Goal: Book appointment/travel/reservation

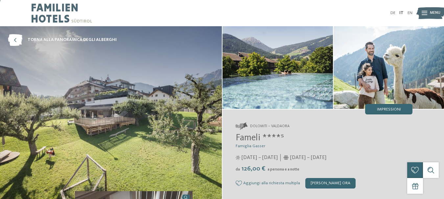
click at [421, 12] on icon at bounding box center [424, 13] width 6 height 4
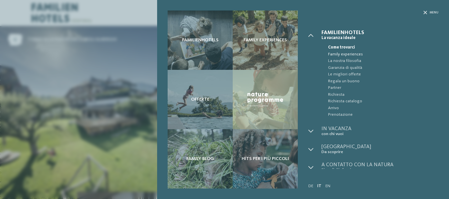
click at [346, 53] on span "Family experiences" at bounding box center [383, 54] width 110 height 7
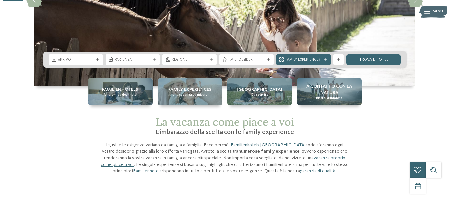
scroll to position [110, 0]
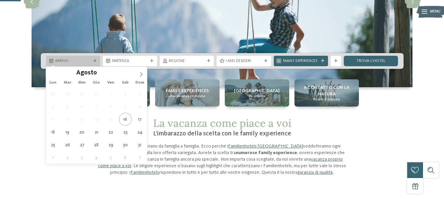
click at [91, 63] on div "Arrivo" at bounding box center [73, 61] width 38 height 6
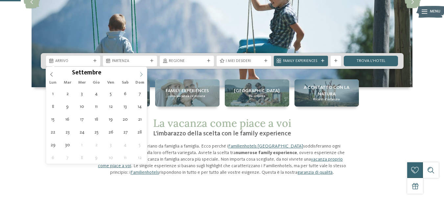
click at [140, 69] on span at bounding box center [141, 72] width 11 height 11
type div "14.12.2025"
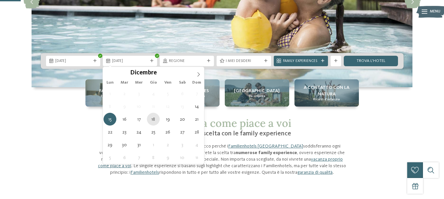
type div "18.12.2025"
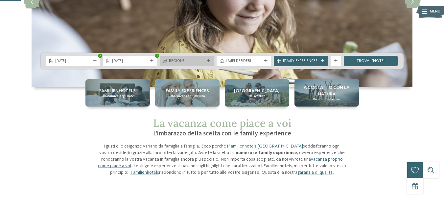
click at [210, 60] on icon at bounding box center [208, 60] width 3 height 3
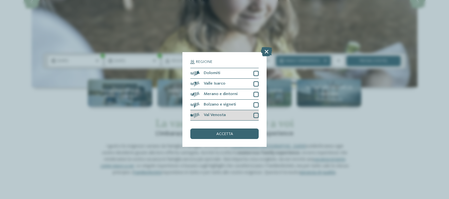
click at [256, 114] on div at bounding box center [255, 115] width 5 height 5
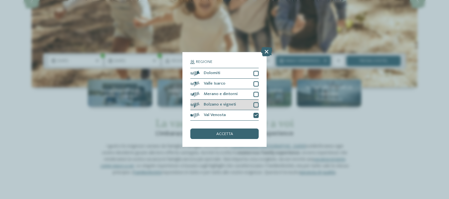
click at [255, 105] on div at bounding box center [255, 104] width 5 height 5
click at [255, 94] on div at bounding box center [255, 94] width 5 height 5
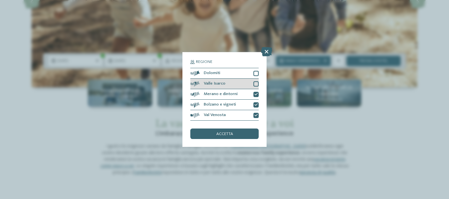
click at [256, 83] on div at bounding box center [255, 83] width 5 height 5
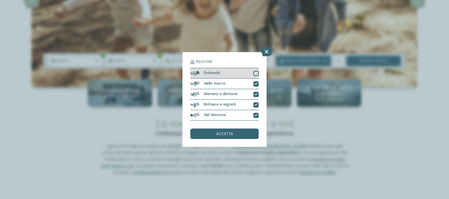
click at [257, 75] on div at bounding box center [255, 73] width 5 height 5
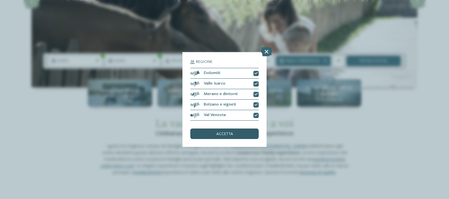
click at [241, 131] on div "accetta" at bounding box center [224, 134] width 68 height 11
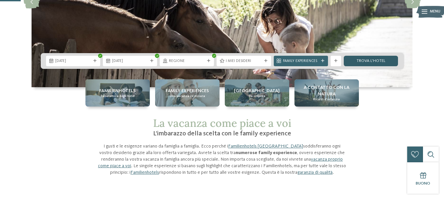
click at [363, 63] on link "trova l’hotel" at bounding box center [371, 61] width 54 height 11
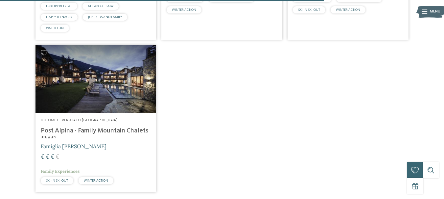
scroll to position [829, 0]
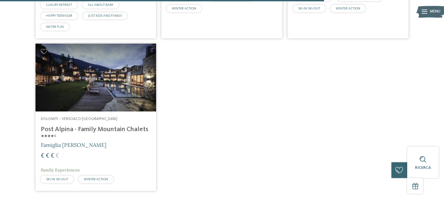
click at [86, 129] on h4 "Post Alpina - Family Mountain Chalets ****ˢ" at bounding box center [96, 134] width 110 height 16
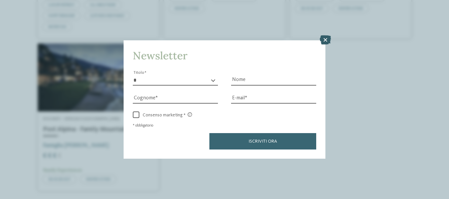
click at [325, 39] on icon at bounding box center [325, 39] width 11 height 9
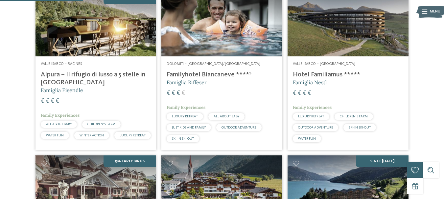
scroll to position [213, 0]
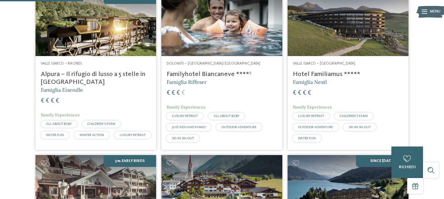
click at [219, 38] on img at bounding box center [221, 22] width 121 height 68
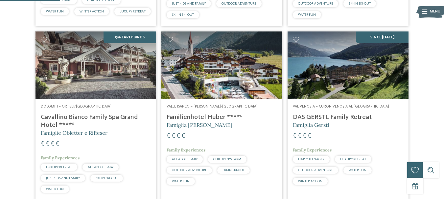
scroll to position [0, 0]
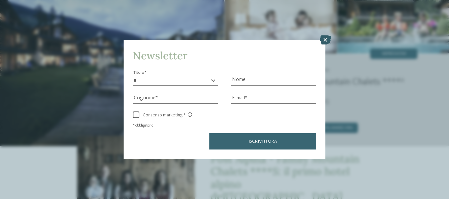
click at [325, 41] on icon at bounding box center [325, 39] width 11 height 9
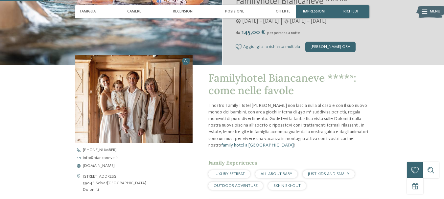
scroll to position [168, 0]
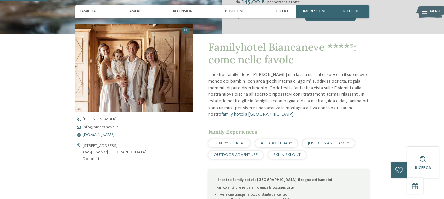
click at [104, 134] on span "[DOMAIN_NAME]" at bounding box center [99, 135] width 32 height 4
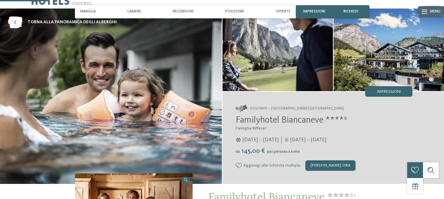
scroll to position [0, 0]
